Goal: Information Seeking & Learning: Learn about a topic

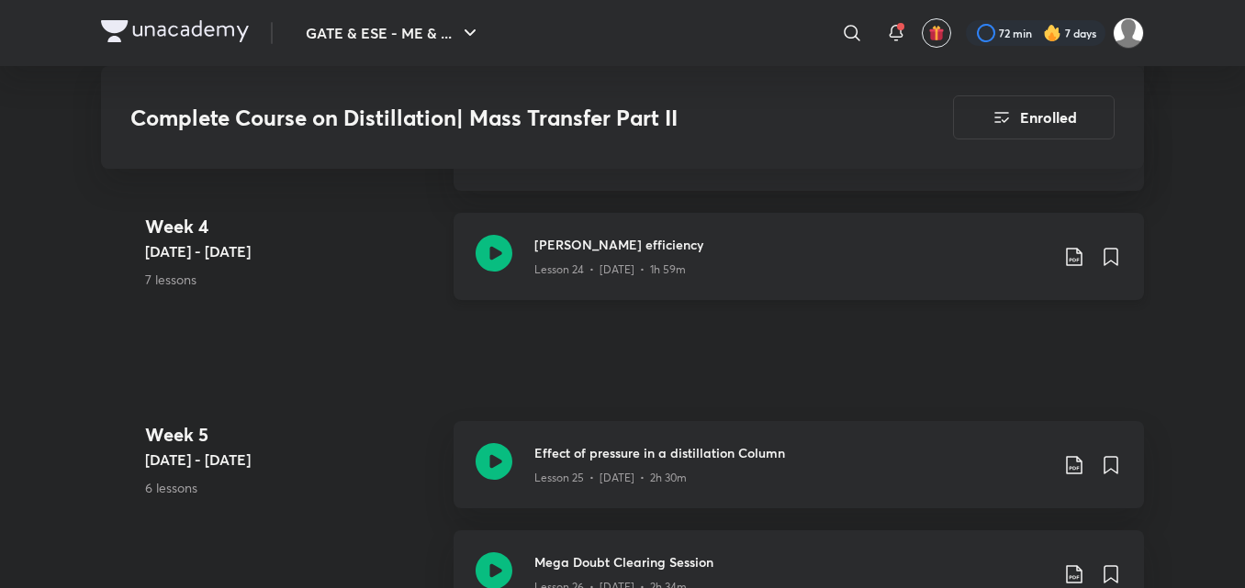
scroll to position [3908, 0]
click at [495, 249] on icon at bounding box center [494, 253] width 37 height 37
